Goal: Task Accomplishment & Management: Complete application form

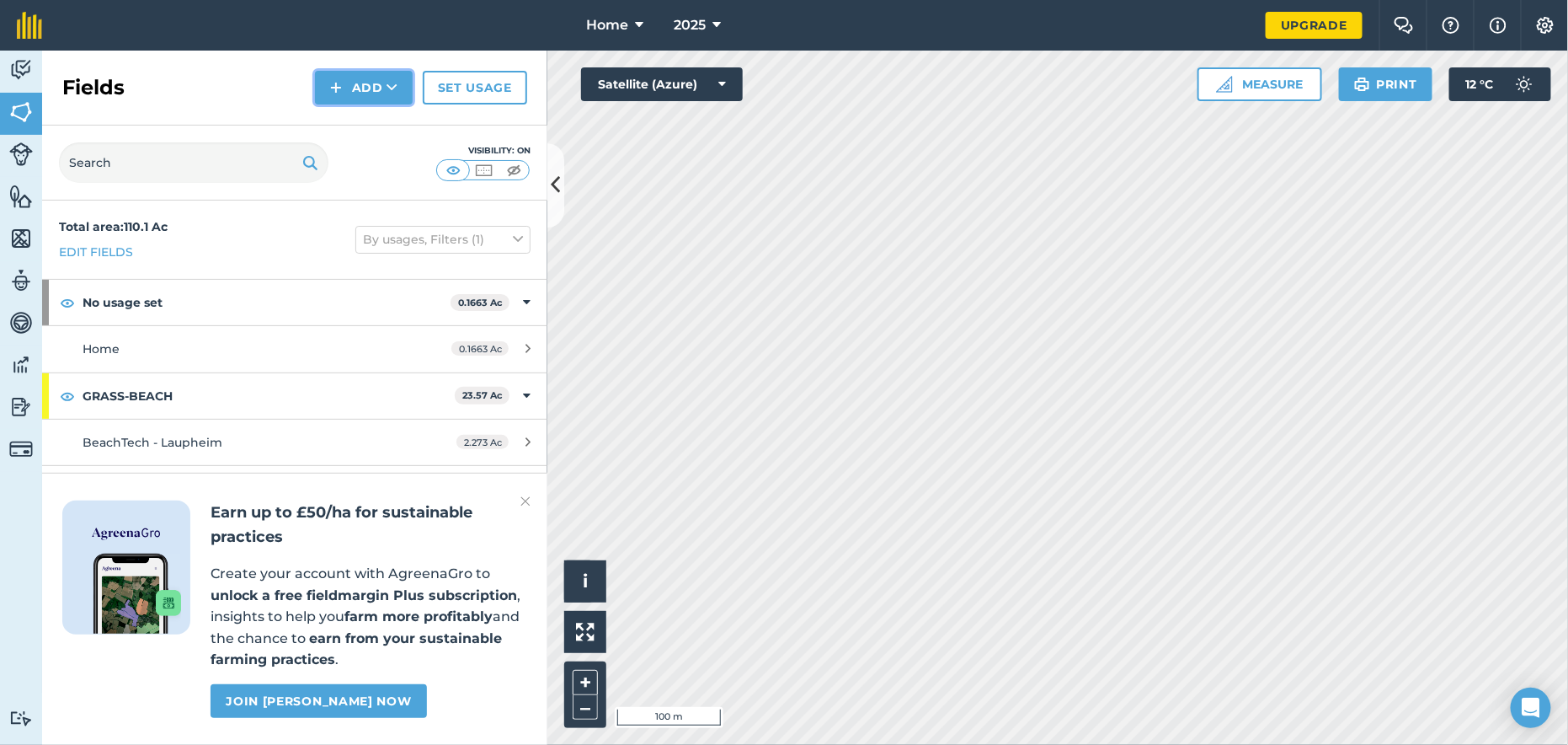
click at [342, 91] on img at bounding box center [336, 87] width 12 height 20
click at [371, 139] on link "Draw" at bounding box center [364, 125] width 93 height 37
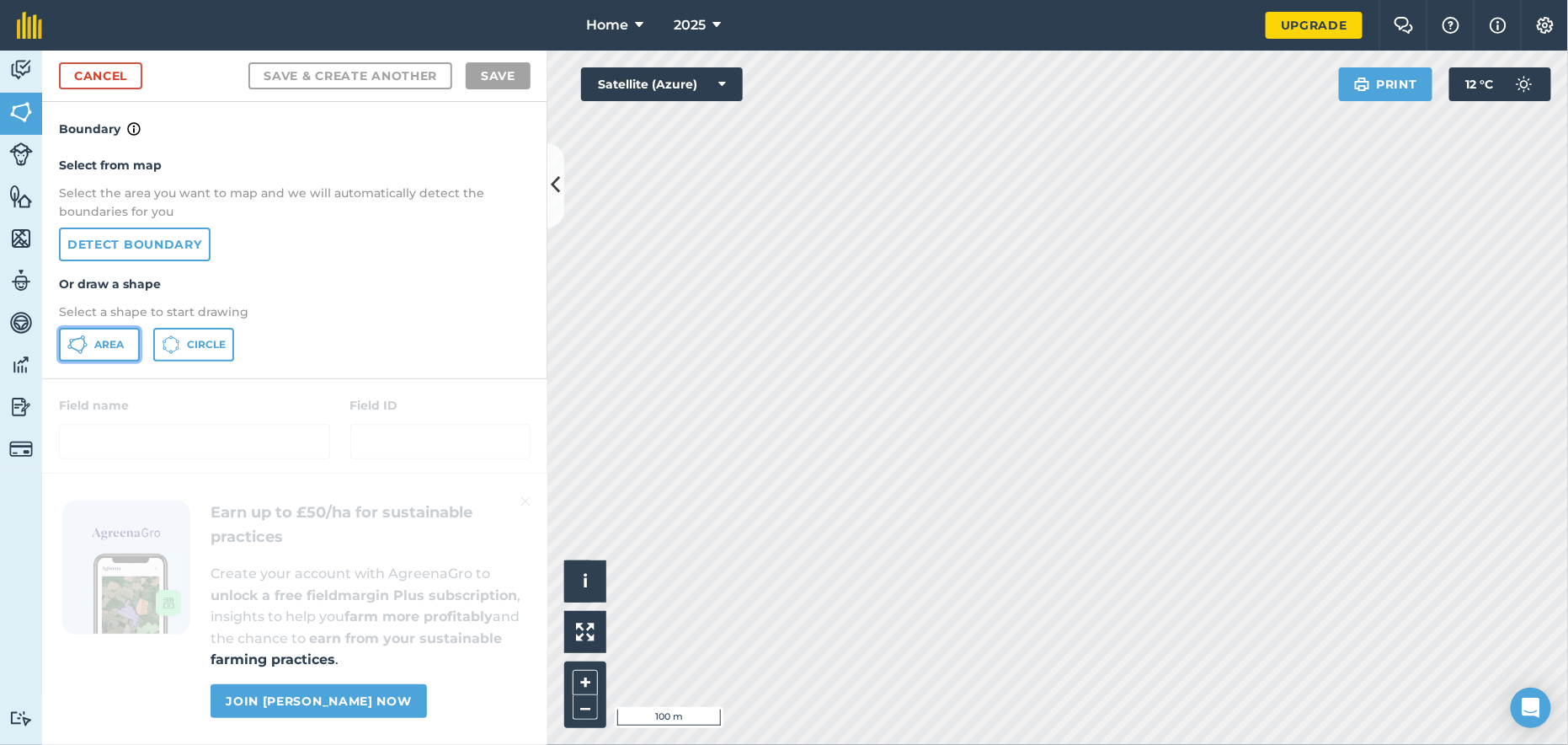
click at [74, 338] on icon at bounding box center [77, 344] width 20 height 20
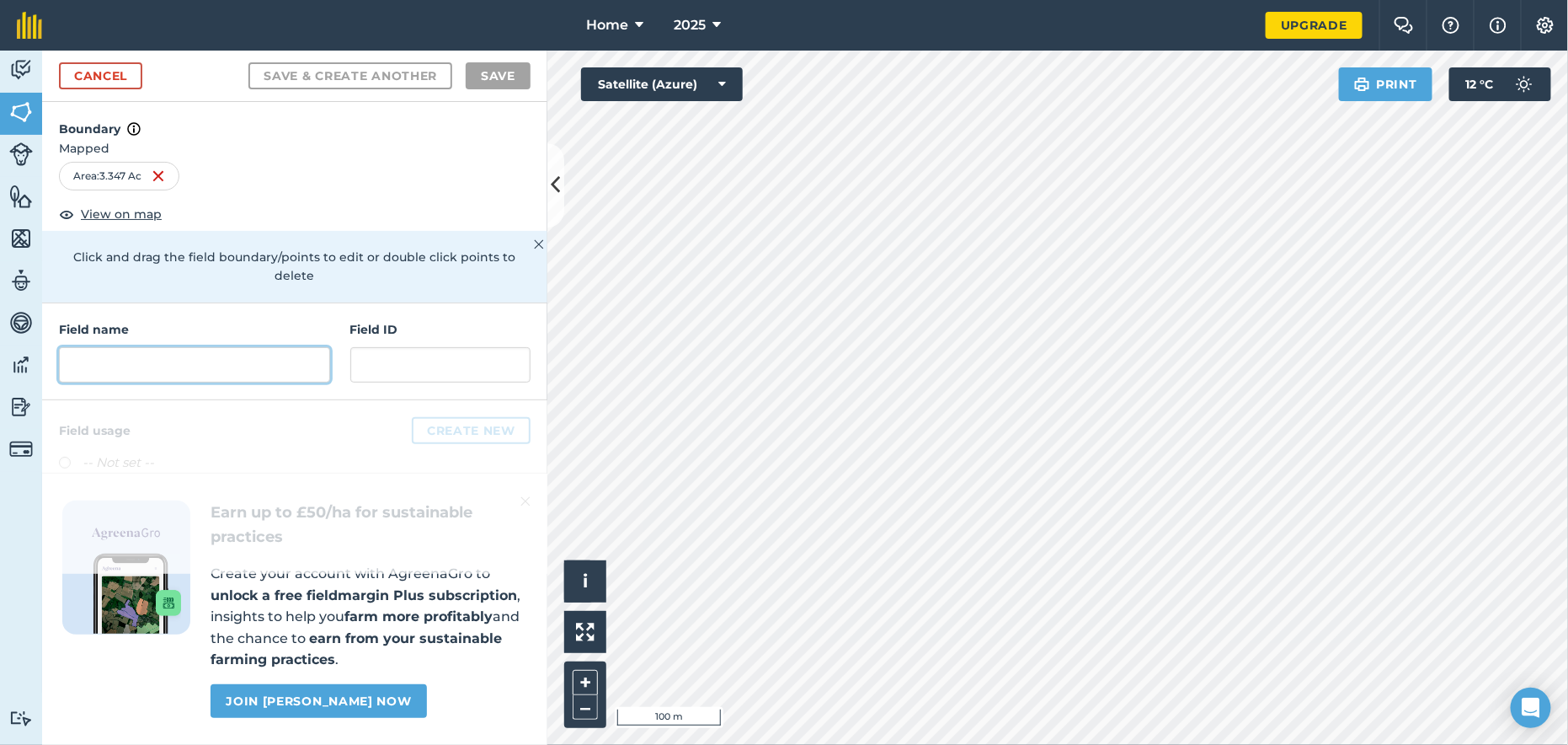
click at [76, 347] on input "text" at bounding box center [195, 365] width 271 height 36
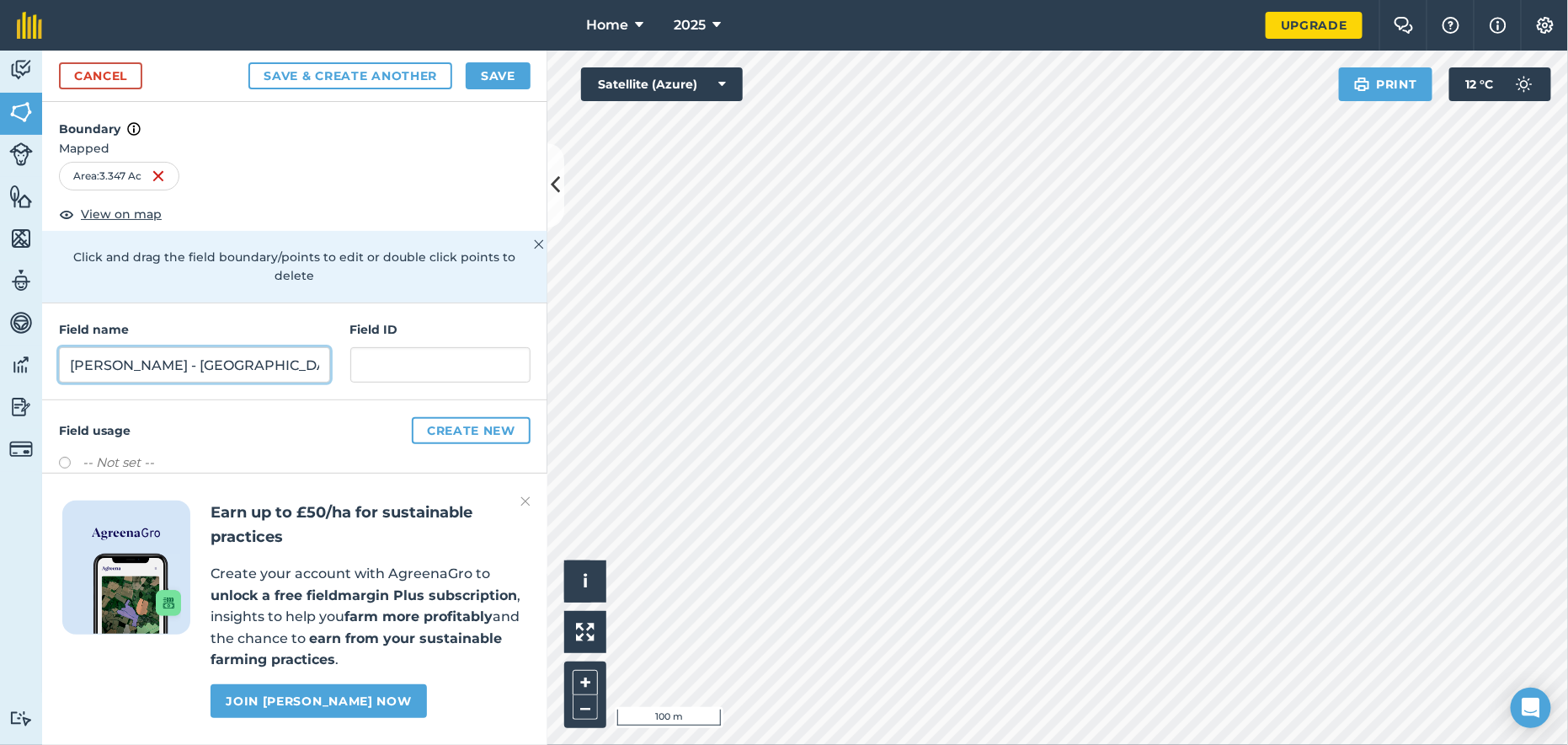
type input "[PERSON_NAME] - [GEOGRAPHIC_DATA]"
click at [520, 497] on img at bounding box center [525, 501] width 10 height 20
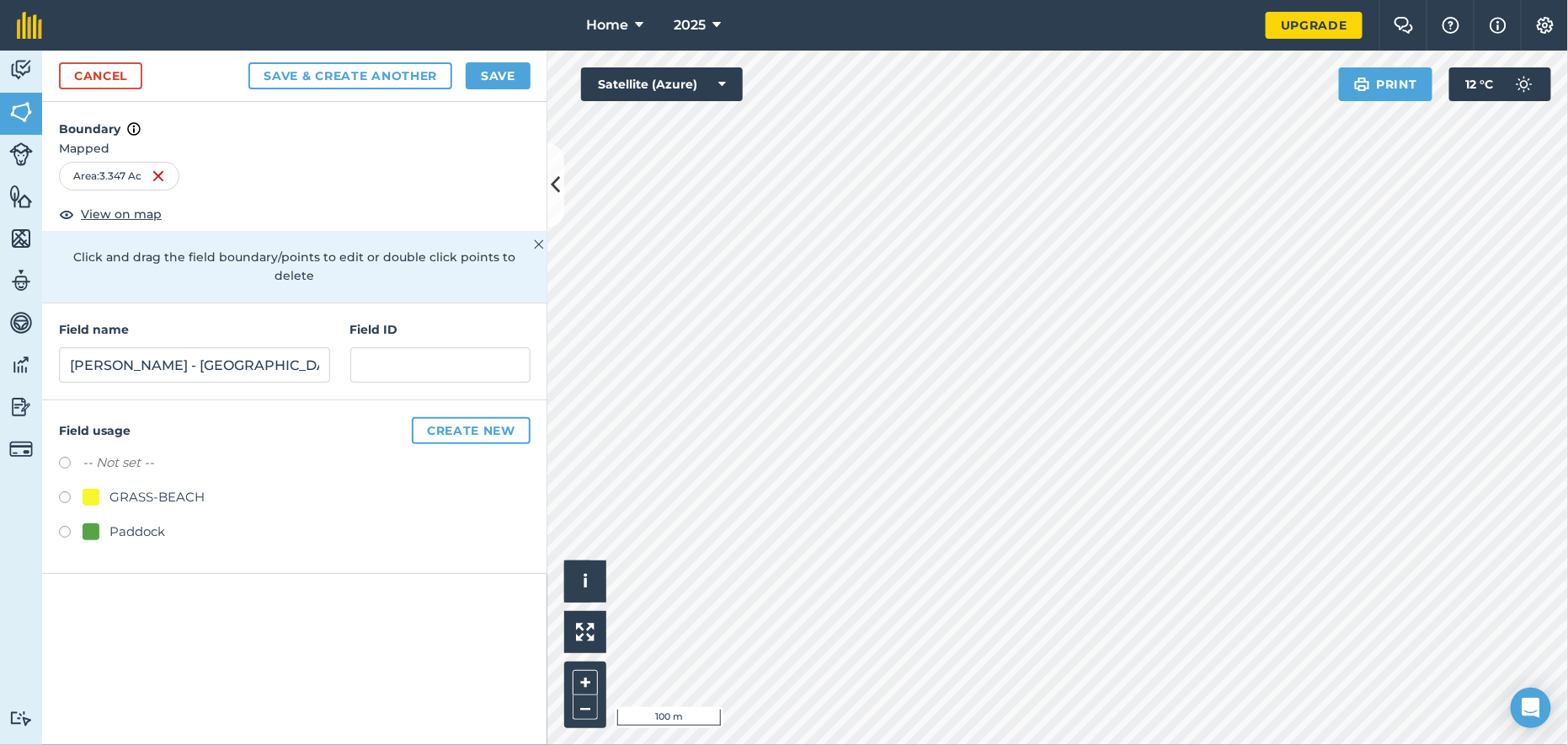
click at [120, 521] on div "Paddock" at bounding box center [138, 531] width 55 height 20
radio input "true"
click at [490, 65] on button "Save" at bounding box center [499, 75] width 65 height 27
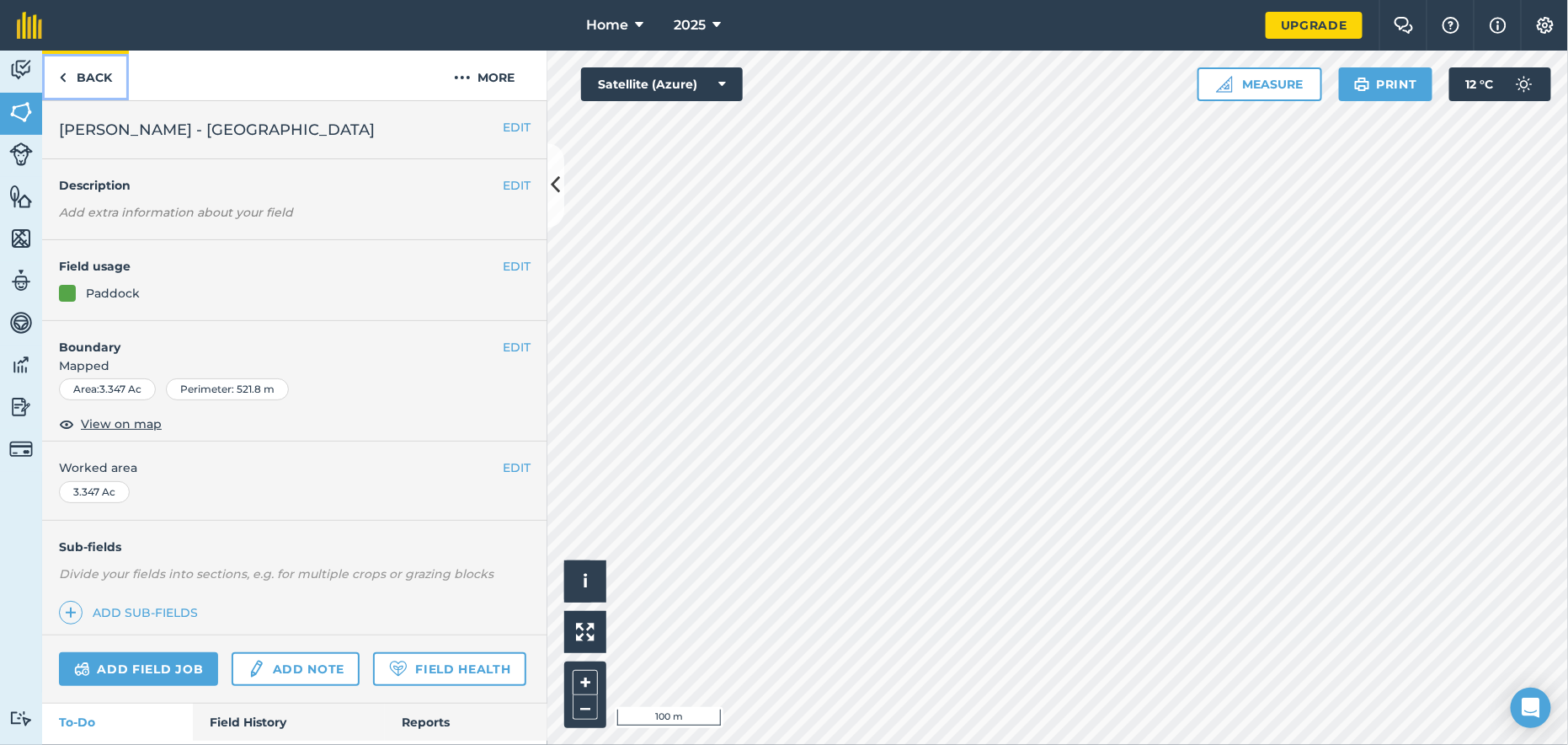
click at [94, 85] on link "Back" at bounding box center [86, 75] width 87 height 49
